Goal: Task Accomplishment & Management: Manage account settings

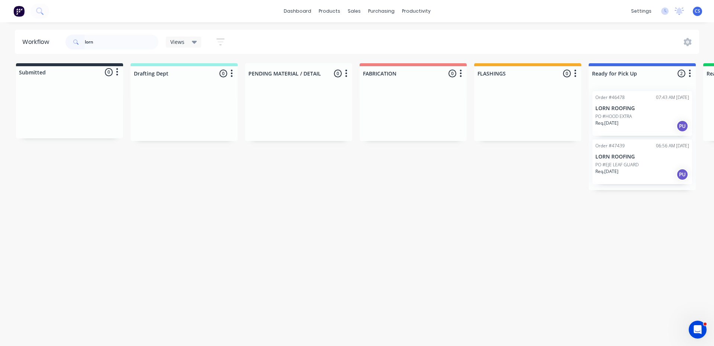
type input "lorn"
click at [613, 166] on p "PO #EJE LEAF GUARD" at bounding box center [617, 164] width 43 height 7
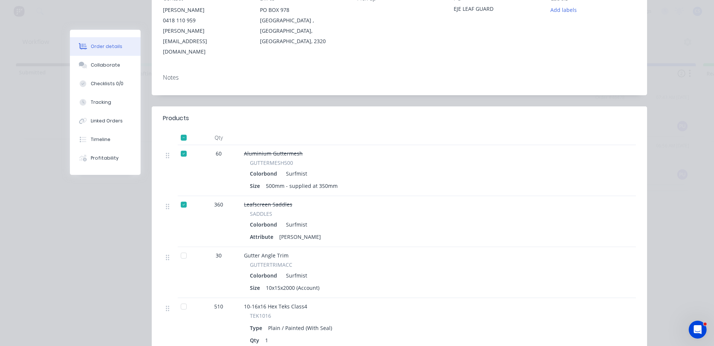
scroll to position [112, 0]
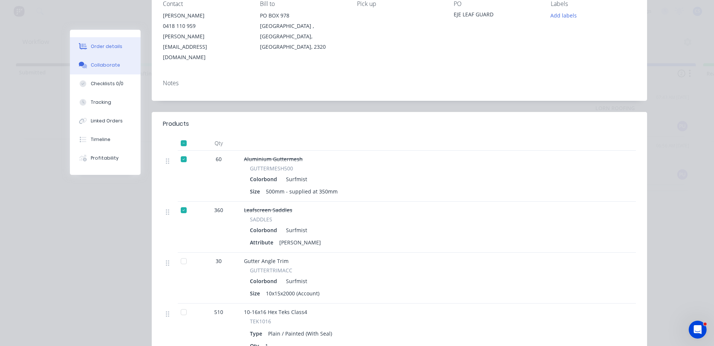
click at [100, 58] on button "Collaborate" at bounding box center [105, 65] width 71 height 19
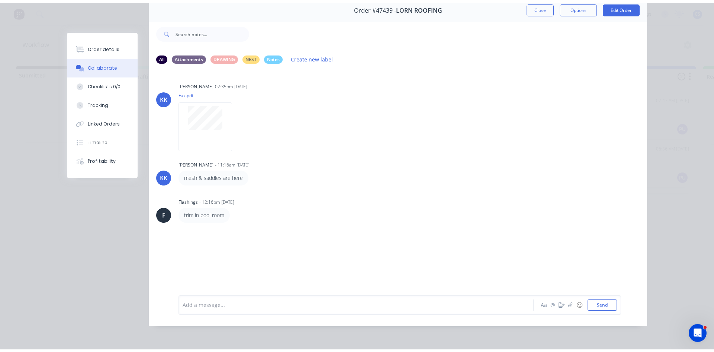
scroll to position [39, 0]
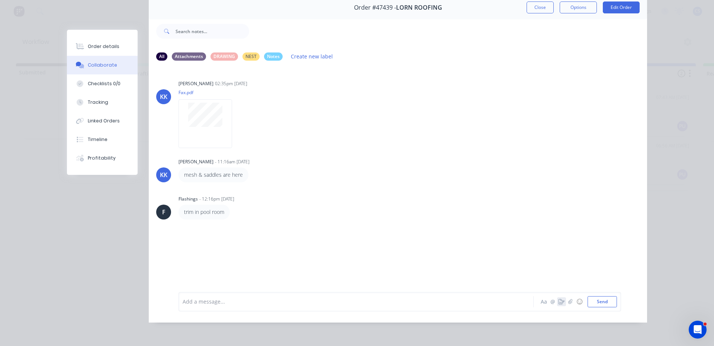
click at [559, 300] on icon "button" at bounding box center [562, 301] width 6 height 5
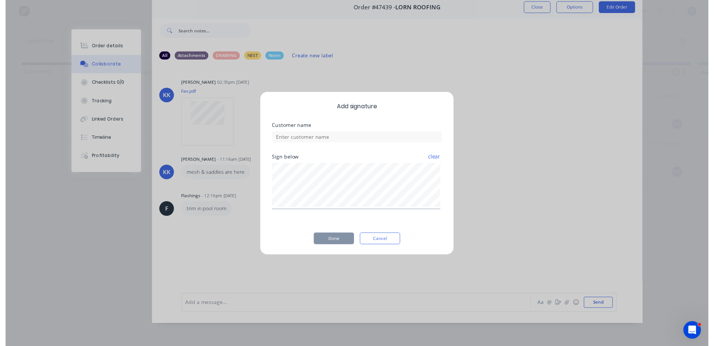
scroll to position [34, 0]
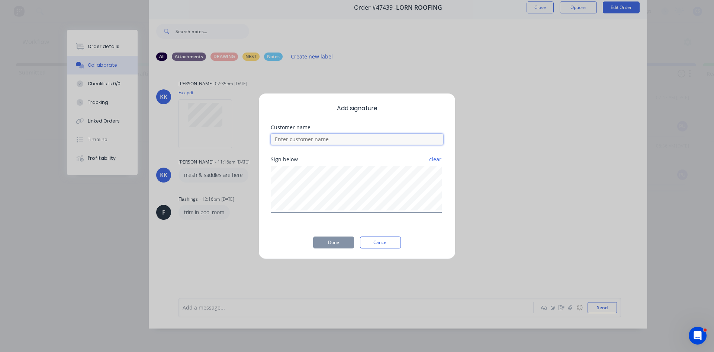
click at [355, 144] on input at bounding box center [357, 139] width 173 height 11
type input "drew"
click at [334, 241] on button "Done" at bounding box center [333, 242] width 41 height 12
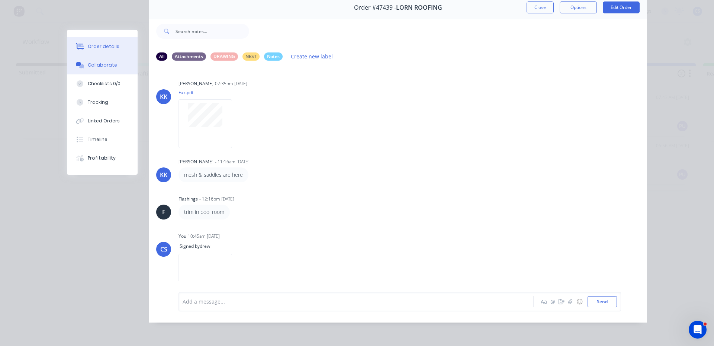
click at [119, 49] on button "Order details" at bounding box center [102, 46] width 71 height 19
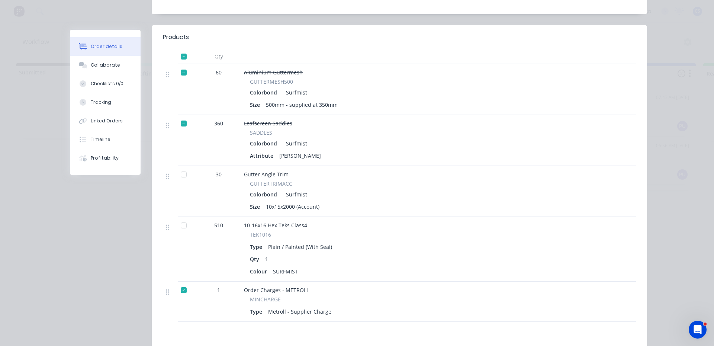
scroll to position [220, 0]
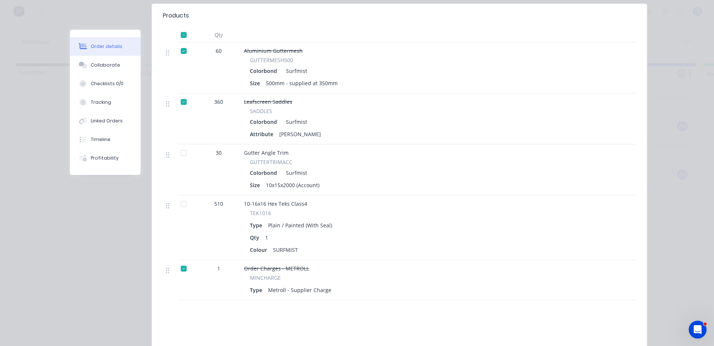
click at [79, 48] on icon at bounding box center [83, 46] width 9 height 7
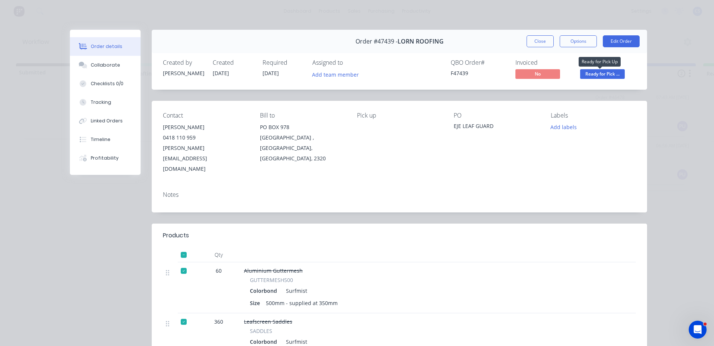
click at [595, 74] on span "Ready for Pick ..." at bounding box center [602, 73] width 45 height 9
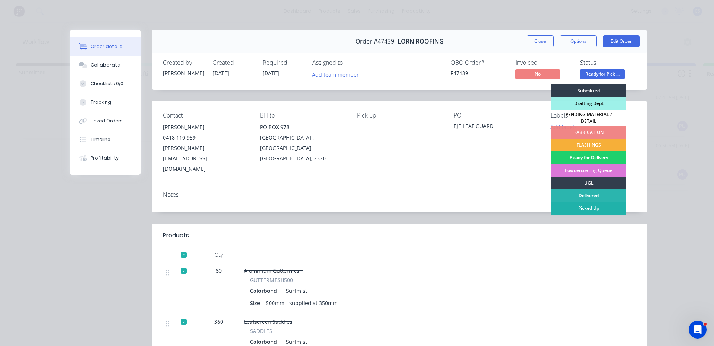
click at [587, 204] on div "Picked Up" at bounding box center [589, 208] width 74 height 13
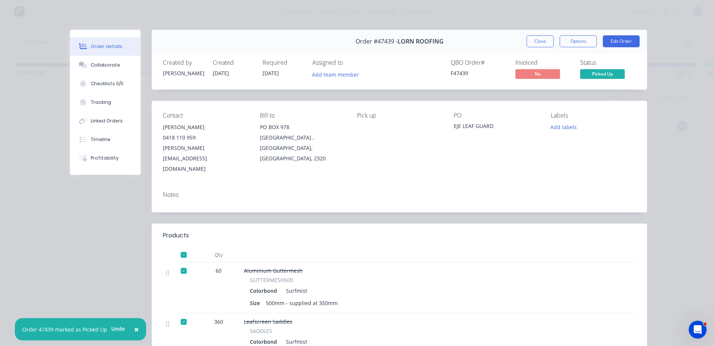
click at [540, 30] on div "Order #47439 - LORN ROOFING Close Options Edit Order" at bounding box center [400, 41] width 496 height 23
click at [540, 36] on button "Close" at bounding box center [540, 41] width 27 height 12
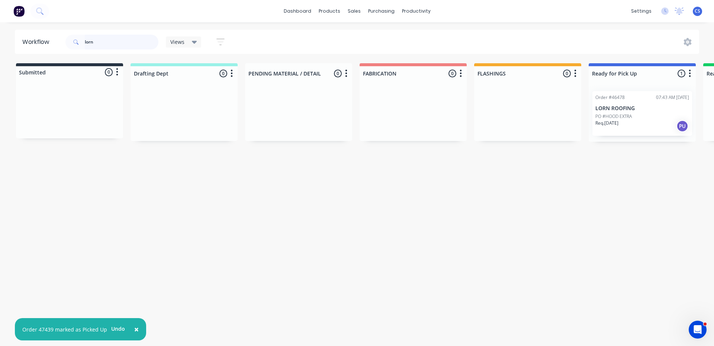
drag, startPoint x: 108, startPoint y: 44, endPoint x: 28, endPoint y: 44, distance: 79.3
click at [28, 44] on header "Workflow lorn Views Save new view None (Default) edit Nilesh edit Production ed…" at bounding box center [357, 42] width 685 height 24
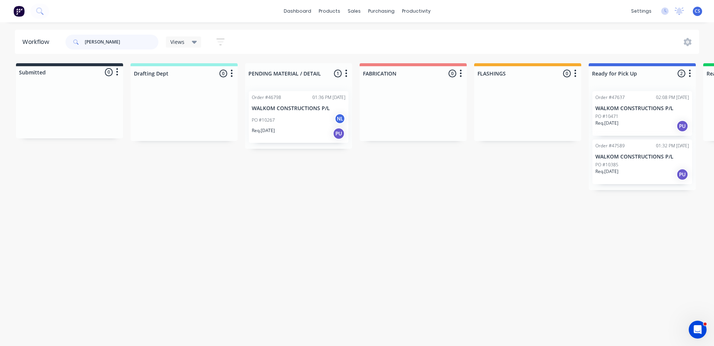
type input "[PERSON_NAME]"
click at [626, 109] on p "WALKOM CONSTRUCTIONS P/L" at bounding box center [643, 108] width 94 height 6
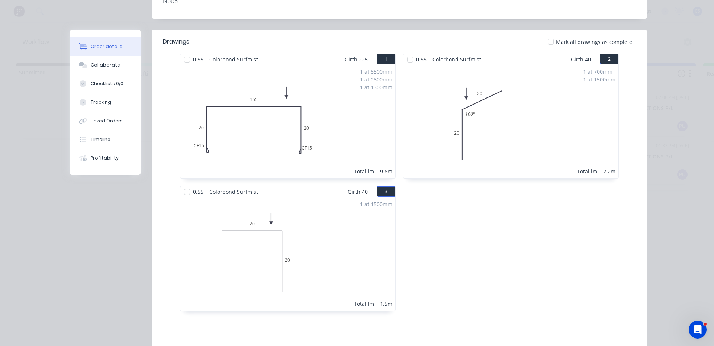
scroll to position [186, 0]
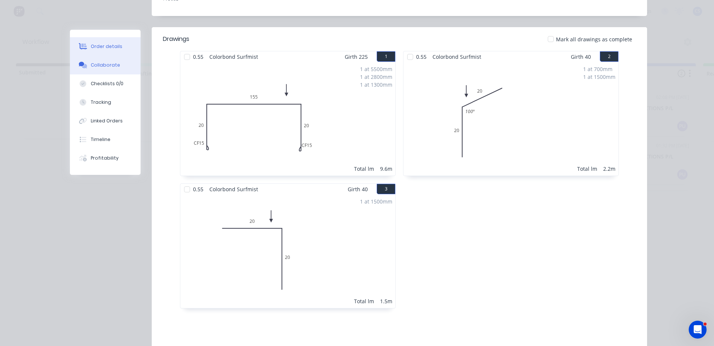
click at [89, 61] on button "Collaborate" at bounding box center [105, 65] width 71 height 19
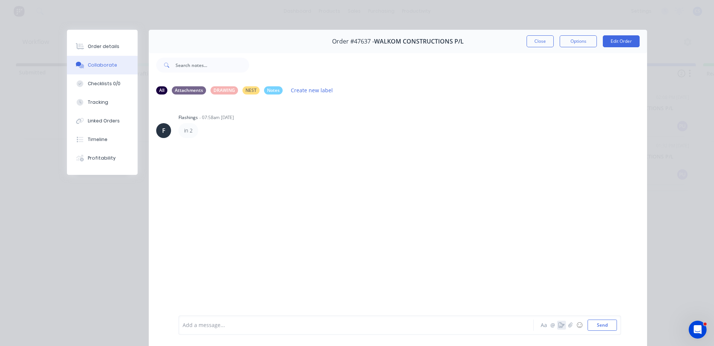
click at [559, 327] on icon "button" at bounding box center [562, 325] width 6 height 5
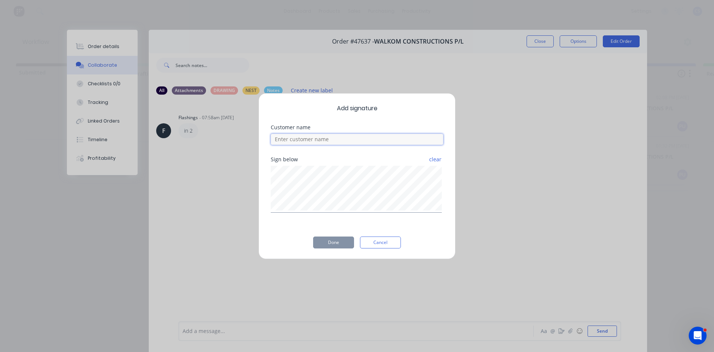
click at [350, 138] on input at bounding box center [357, 139] width 173 height 11
type input "[PERSON_NAME]"
click at [323, 245] on button "Done" at bounding box center [333, 242] width 41 height 12
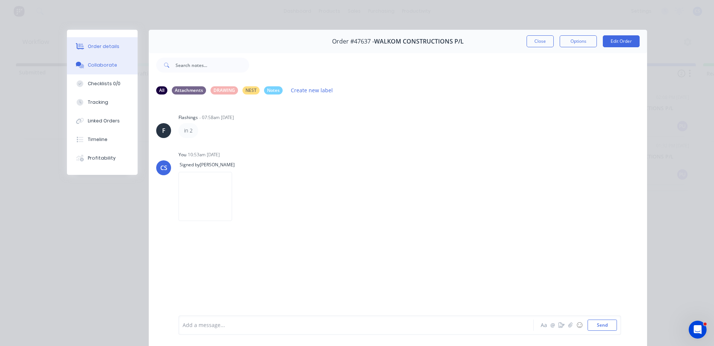
click at [93, 50] on button "Order details" at bounding box center [102, 46] width 71 height 19
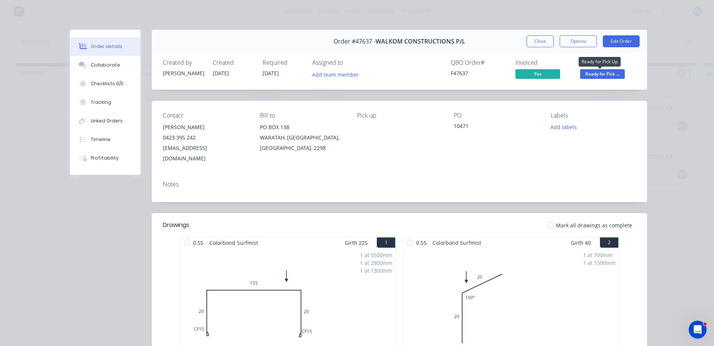
click at [601, 73] on span "Ready for Pick ..." at bounding box center [602, 73] width 45 height 9
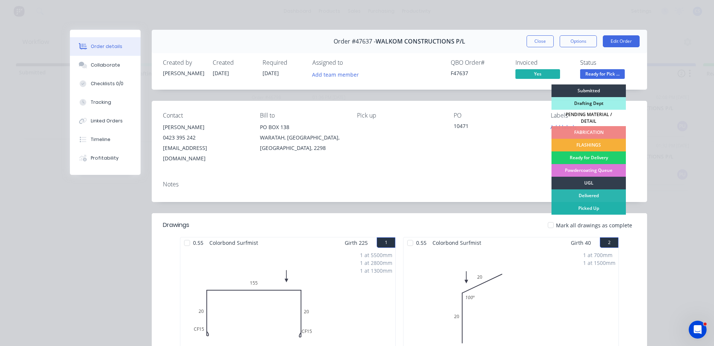
click at [577, 207] on div "Picked Up" at bounding box center [589, 208] width 74 height 13
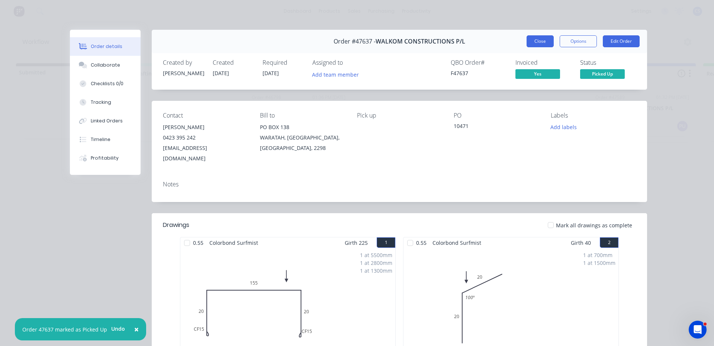
click at [529, 36] on button "Close" at bounding box center [540, 41] width 27 height 12
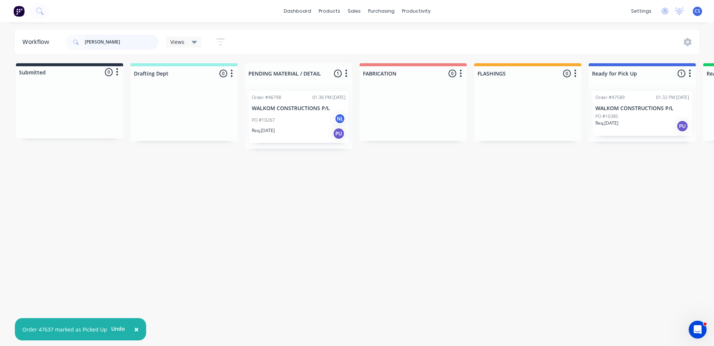
drag, startPoint x: 105, startPoint y: 42, endPoint x: 32, endPoint y: 41, distance: 73.7
click at [32, 41] on header "Workflow [PERSON_NAME] Views Save new view None (Default) edit Nilesh edit Prod…" at bounding box center [357, 42] width 685 height 24
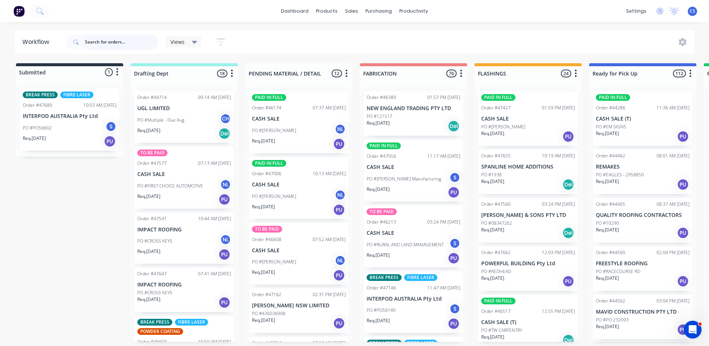
click at [114, 39] on input "text" at bounding box center [122, 42] width 74 height 15
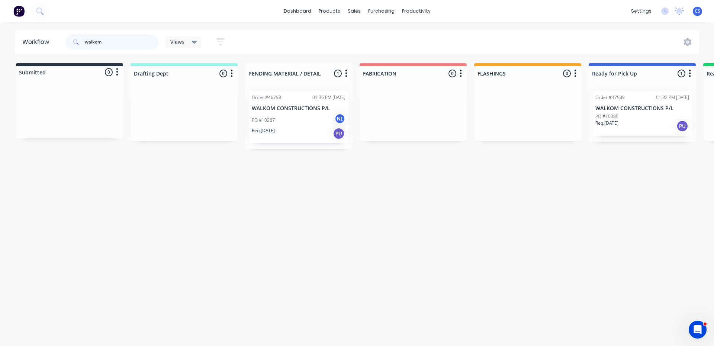
type input "walkom"
click at [637, 116] on div "PO #10385" at bounding box center [643, 116] width 94 height 7
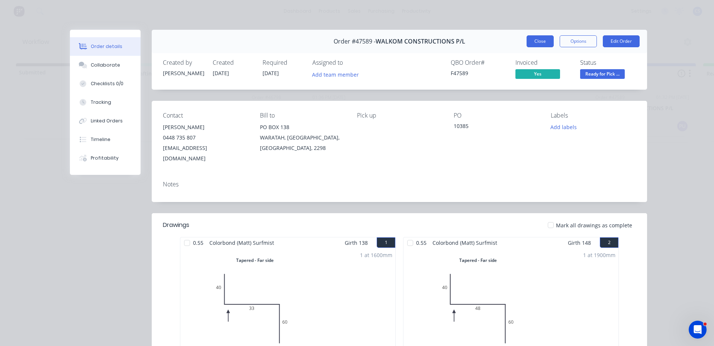
click at [537, 43] on button "Close" at bounding box center [540, 41] width 27 height 12
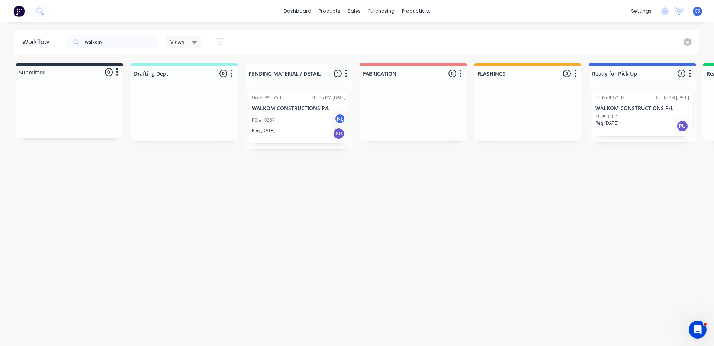
click at [644, 111] on p "WALKOM CONSTRUCTIONS P/L" at bounding box center [643, 108] width 94 height 6
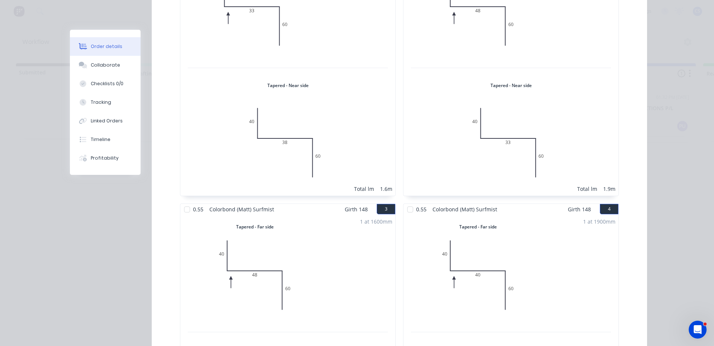
scroll to position [223, 0]
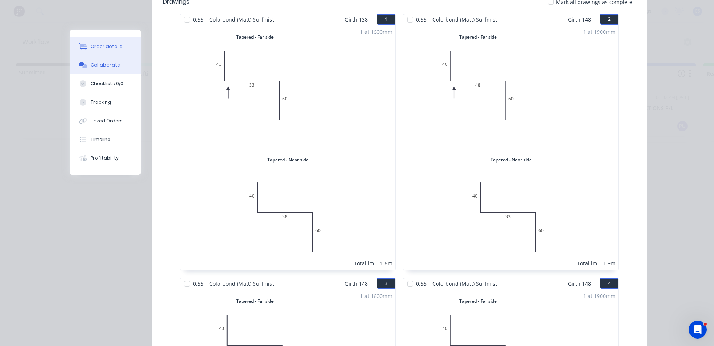
click at [99, 62] on div "Collaborate" at bounding box center [105, 65] width 29 height 7
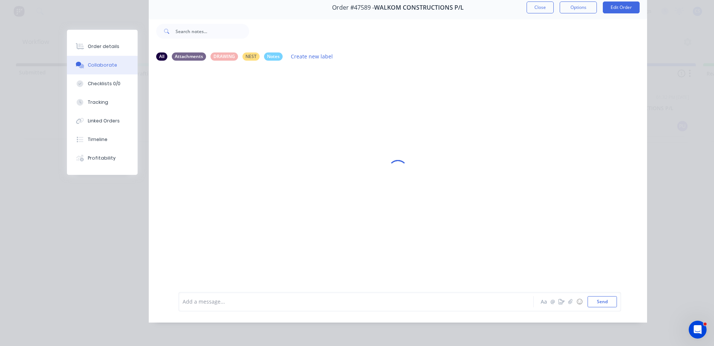
scroll to position [0, 0]
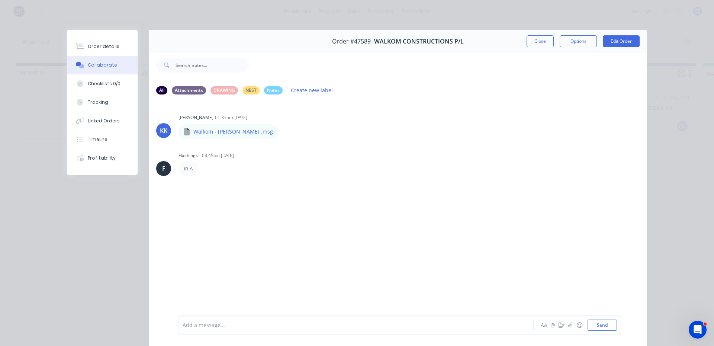
click at [67, 56] on button "Collaborate" at bounding box center [102, 65] width 71 height 19
click at [559, 324] on icon "button" at bounding box center [562, 325] width 6 height 5
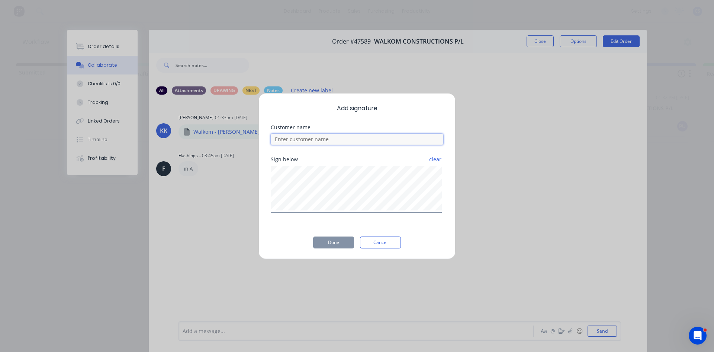
click at [337, 144] on input at bounding box center [357, 139] width 173 height 11
type input "[PERSON_NAME]"
click at [333, 241] on button "Done" at bounding box center [333, 242] width 41 height 12
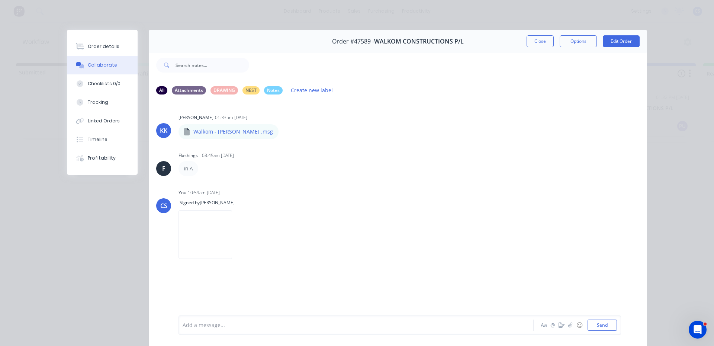
click at [102, 36] on div "Order details Collaborate Checklists 0/0 Tracking Linked Orders Timeline Profit…" at bounding box center [102, 102] width 71 height 145
click at [104, 47] on div "Order details" at bounding box center [104, 46] width 32 height 7
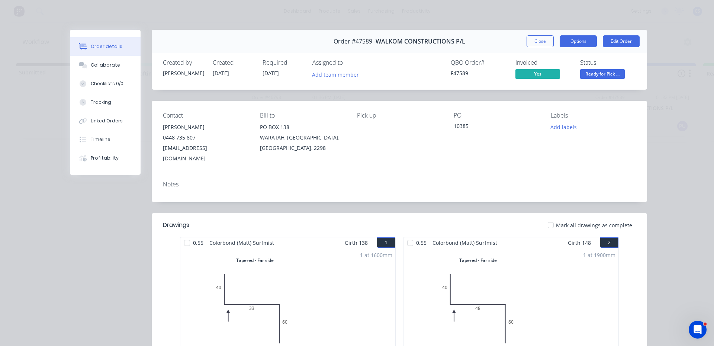
click at [572, 38] on button "Options" at bounding box center [578, 41] width 37 height 12
click at [574, 38] on button "Options" at bounding box center [578, 41] width 37 height 12
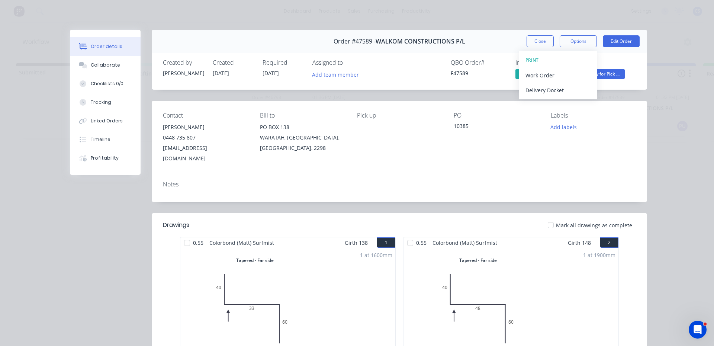
click at [608, 74] on span "Ready for Pick ..." at bounding box center [602, 73] width 45 height 9
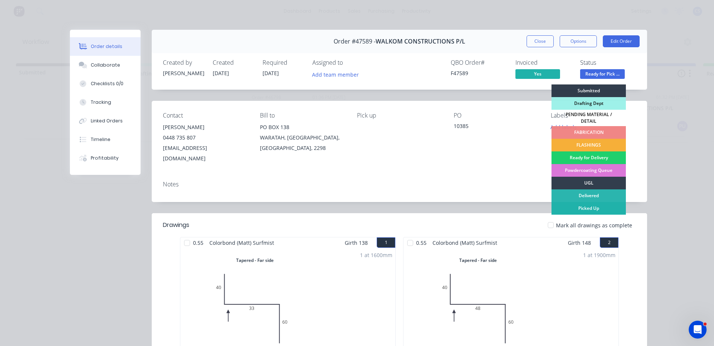
click at [566, 204] on div "Picked Up" at bounding box center [589, 208] width 74 height 13
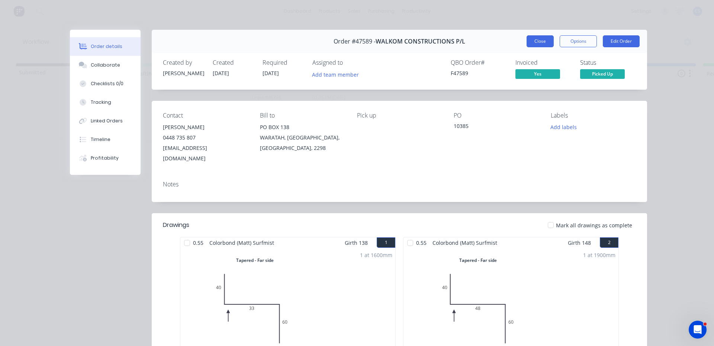
click at [537, 42] on button "Close" at bounding box center [540, 41] width 27 height 12
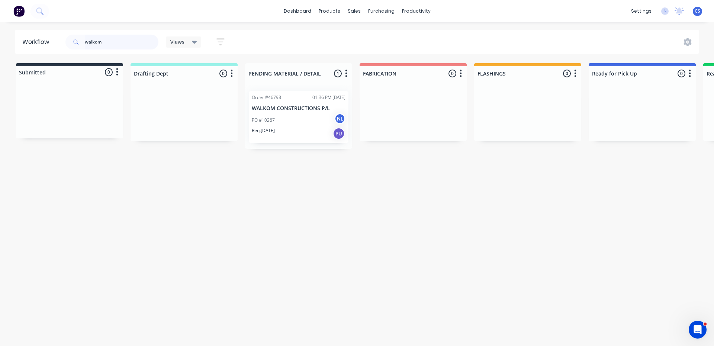
drag, startPoint x: 97, startPoint y: 44, endPoint x: 62, endPoint y: 43, distance: 35.4
click at [62, 43] on header "Workflow walkom Views Save new view None (Default) edit Nilesh edit Production …" at bounding box center [357, 42] width 685 height 24
click at [105, 37] on input "text" at bounding box center [122, 42] width 74 height 15
